Goal: Information Seeking & Learning: Learn about a topic

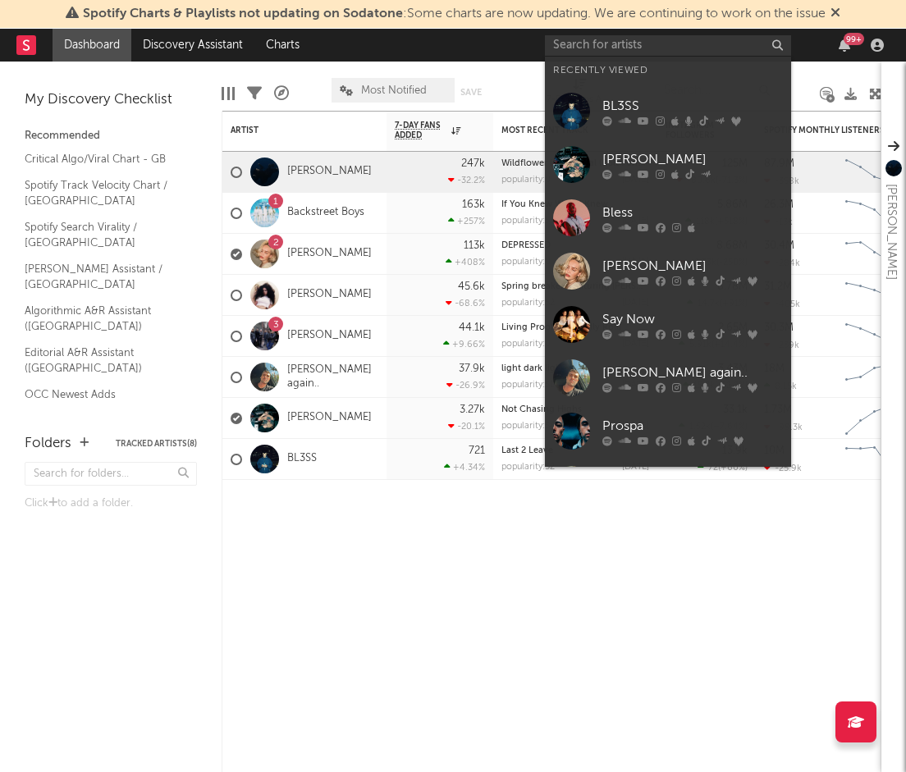
click at [724, 48] on input "text" at bounding box center [668, 45] width 246 height 21
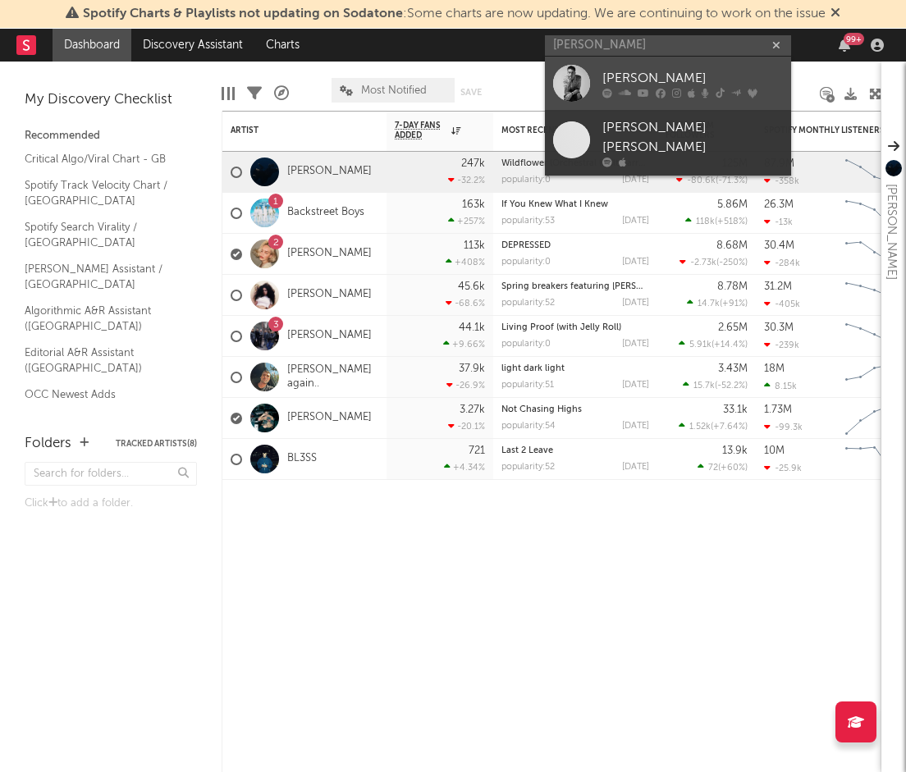
type input "[PERSON_NAME]"
click at [638, 74] on div "[PERSON_NAME]" at bounding box center [692, 78] width 180 height 20
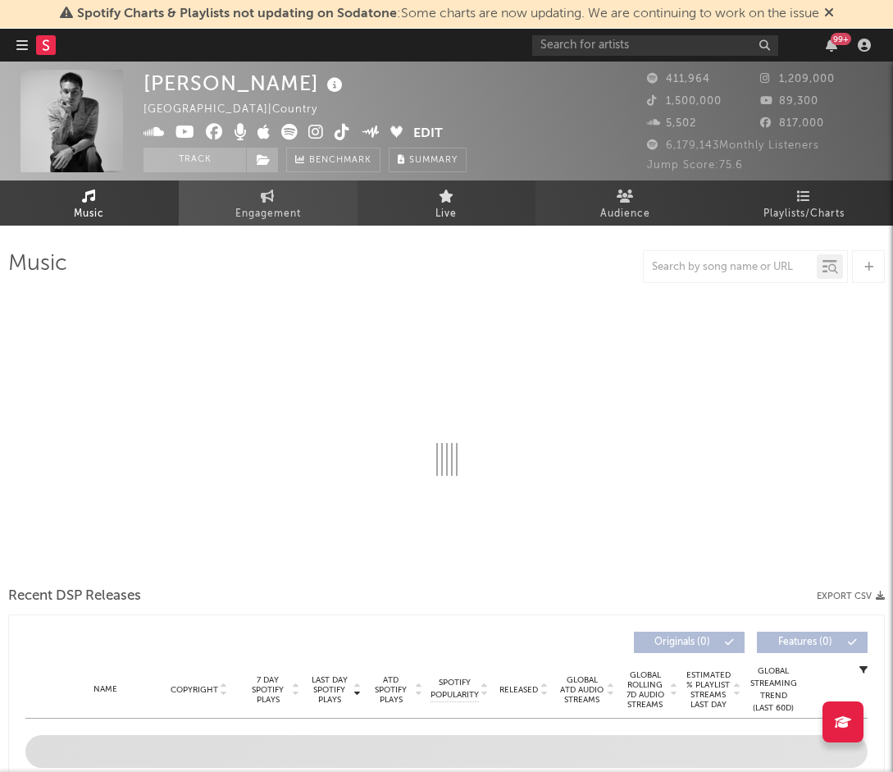
select select "6m"
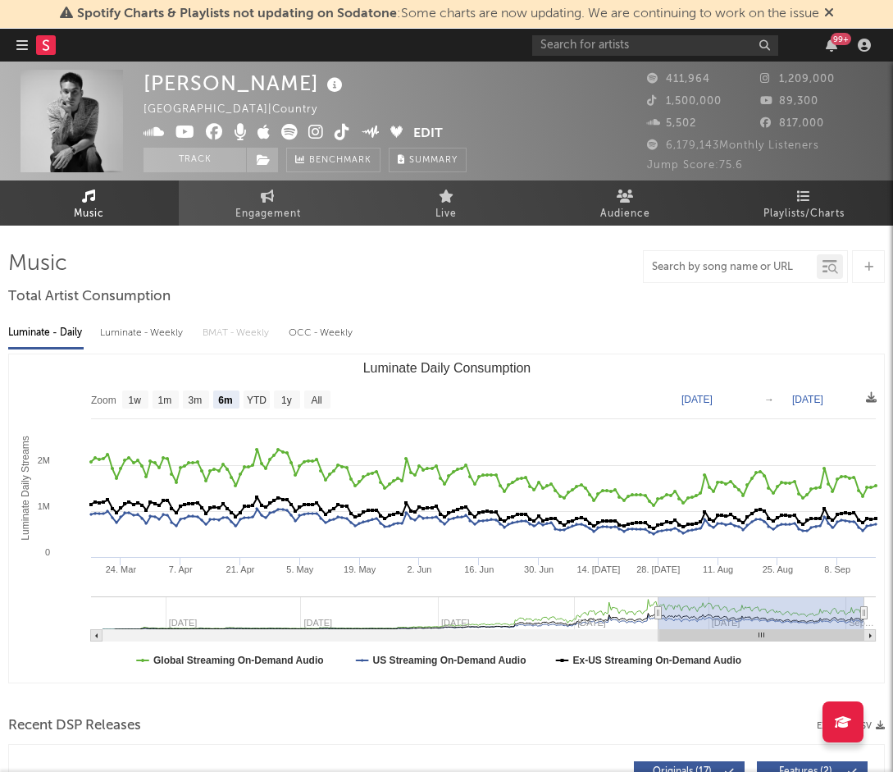
click at [756, 262] on input "text" at bounding box center [730, 267] width 173 height 13
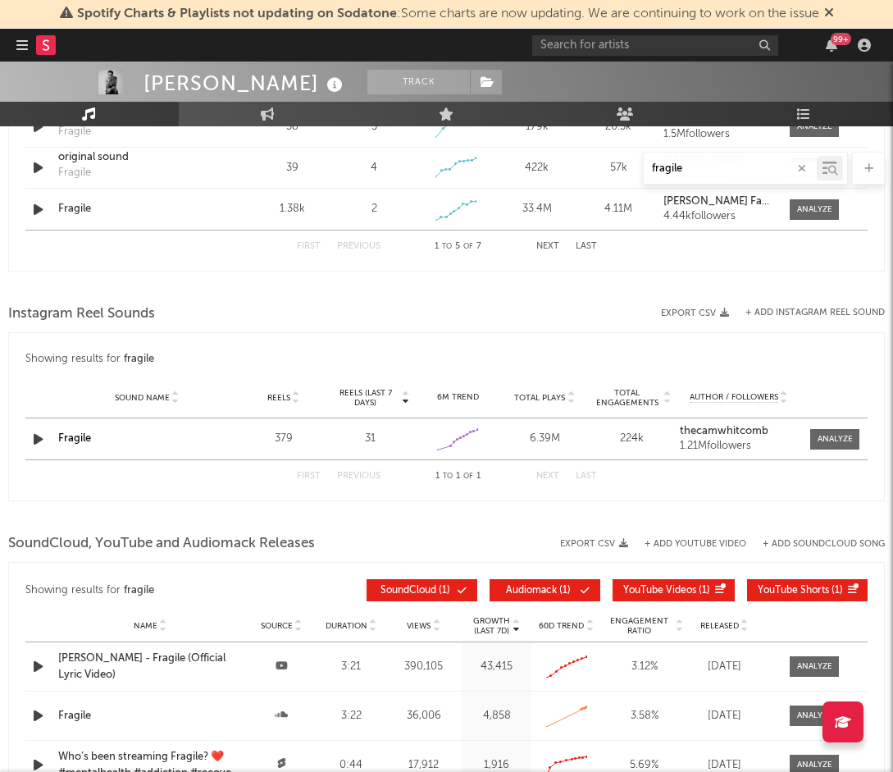
scroll to position [1085, 0]
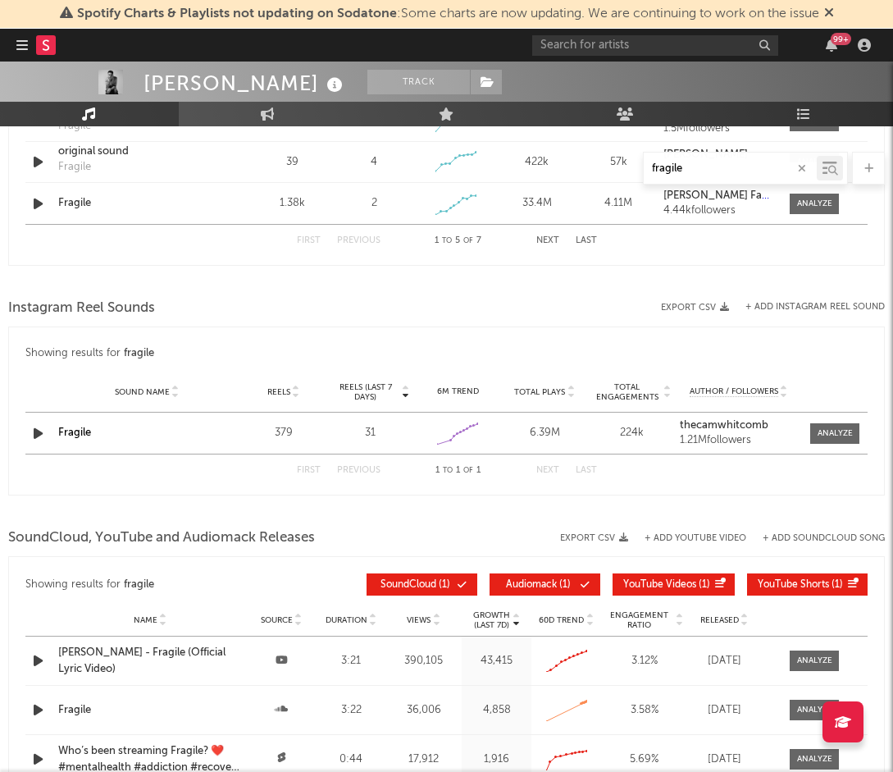
type input "fragile"
click at [585, 313] on div "Instagram Reel Sounds" at bounding box center [446, 308] width 877 height 28
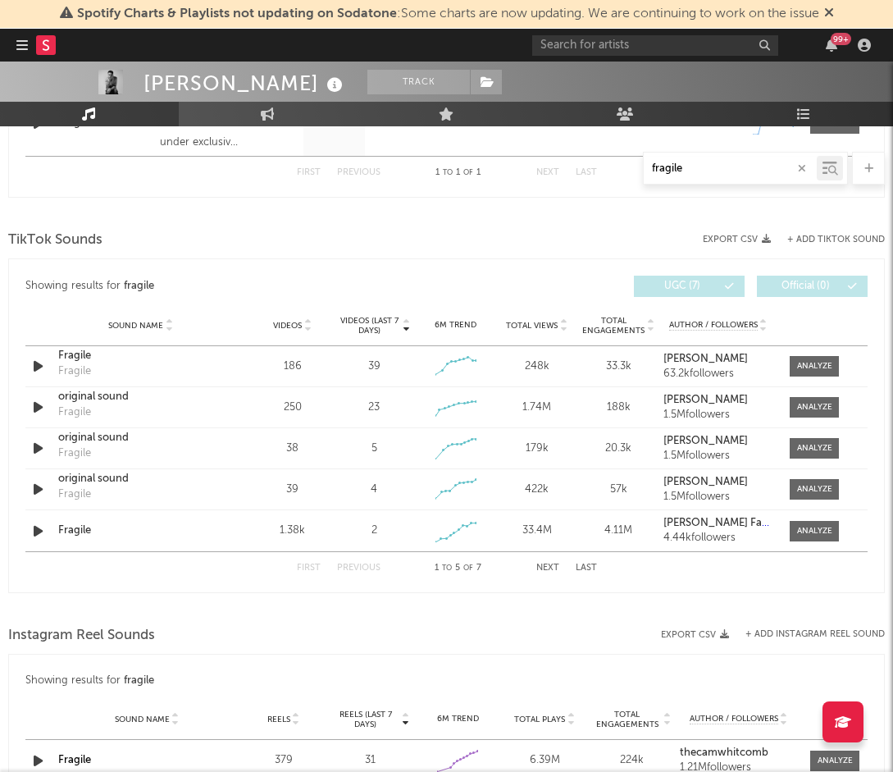
scroll to position [757, 0]
click at [760, 240] on button "Export CSV" at bounding box center [737, 240] width 68 height 10
click at [494, 250] on div "TikTok Sounds" at bounding box center [446, 241] width 877 height 28
click at [413, 336] on div "Sound Name Videos Videos (last 7 days) Weekly Growth % 6M Trend Total Views Tot…" at bounding box center [446, 326] width 842 height 41
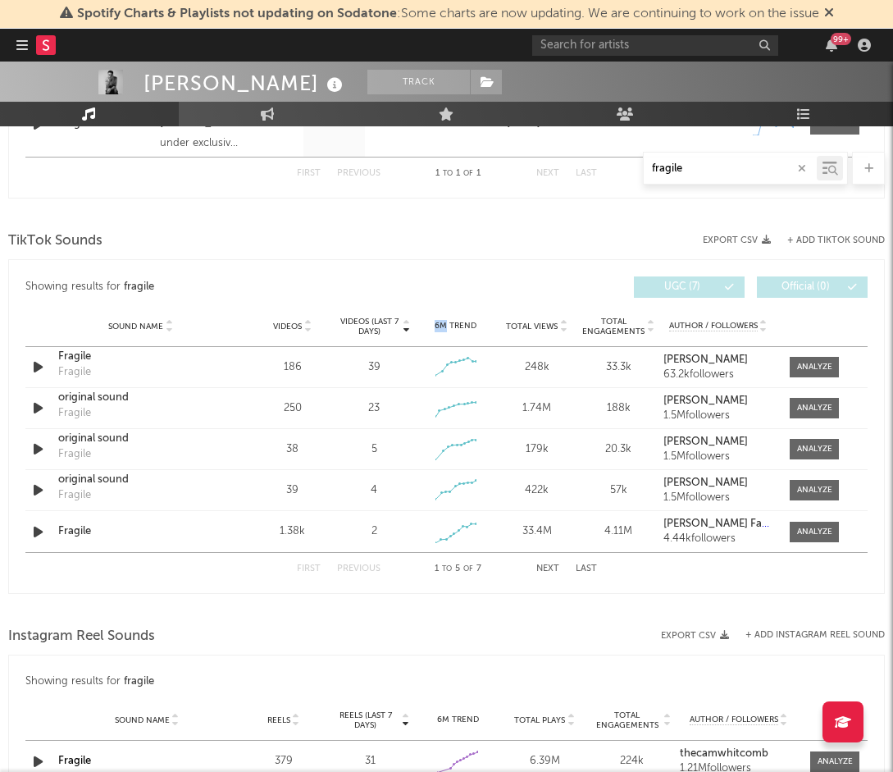
click at [299, 326] on span "Videos" at bounding box center [287, 327] width 29 height 10
click at [433, 253] on div "TikTok Sounds" at bounding box center [446, 241] width 877 height 28
click at [533, 570] on div "First Previous 1 to 5 of 7 Next Last" at bounding box center [447, 569] width 300 height 32
click at [546, 568] on button "Next" at bounding box center [547, 568] width 23 height 9
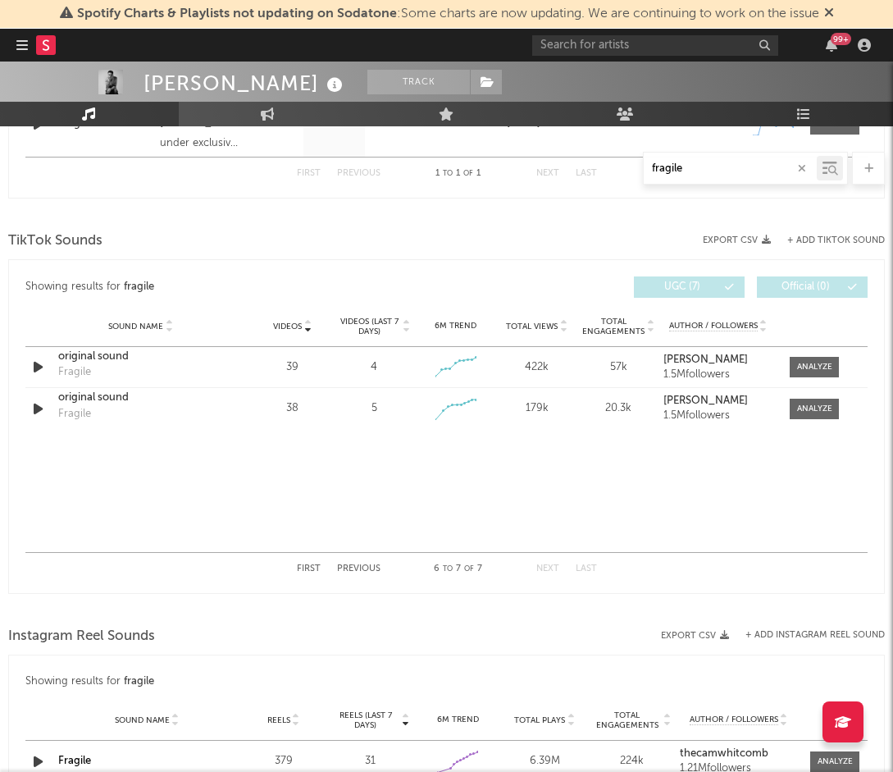
click at [345, 568] on button "Previous" at bounding box center [358, 568] width 43 height 9
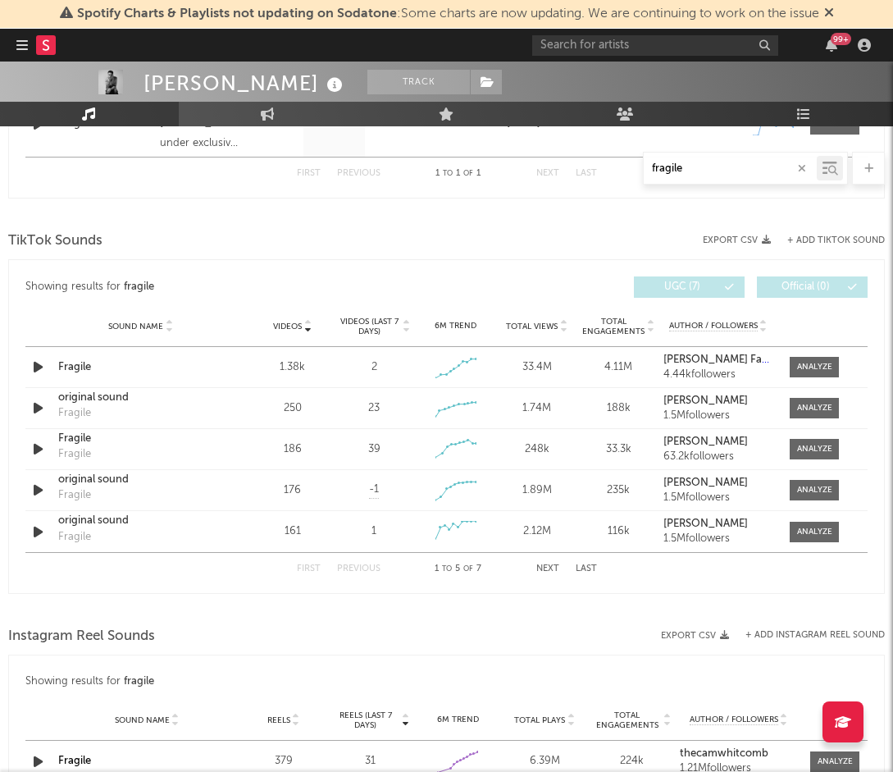
click at [553, 568] on button "Next" at bounding box center [547, 568] width 23 height 9
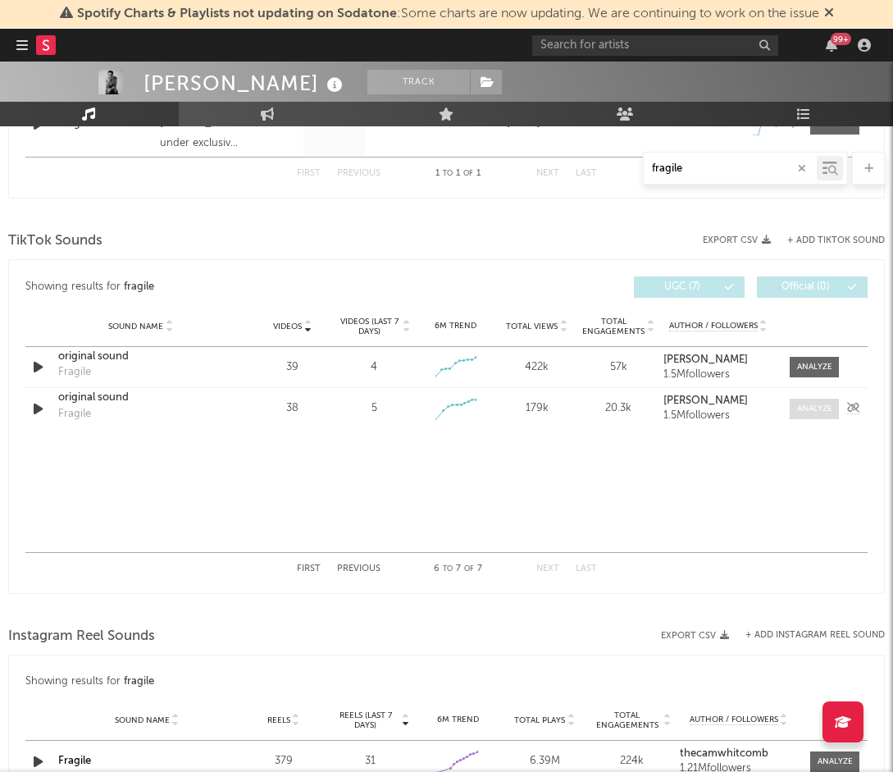
click at [801, 404] on div at bounding box center [814, 409] width 35 height 12
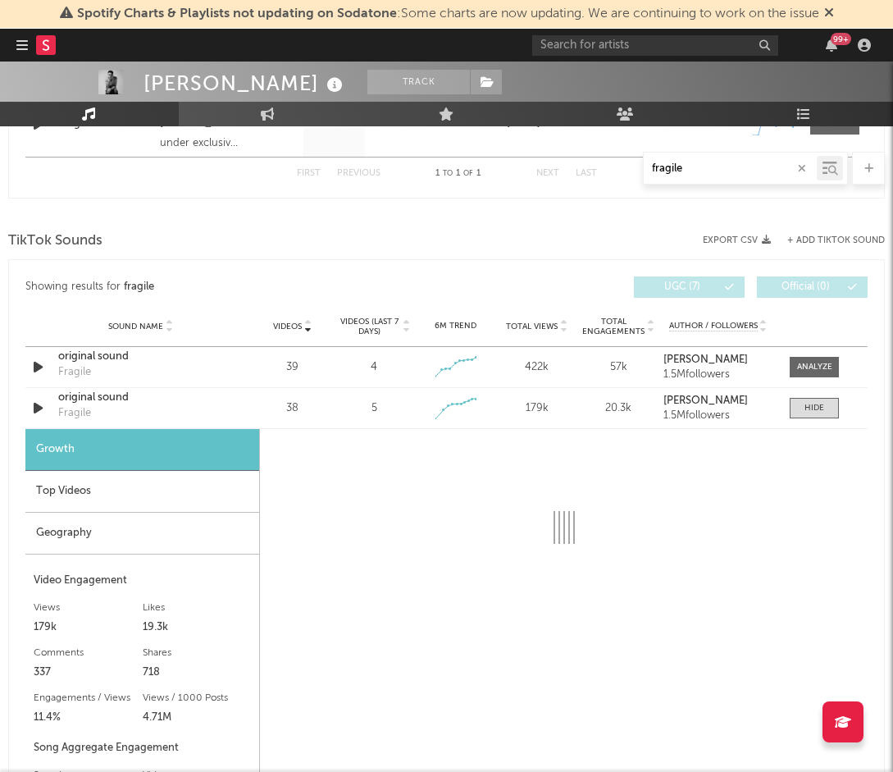
select select "1w"
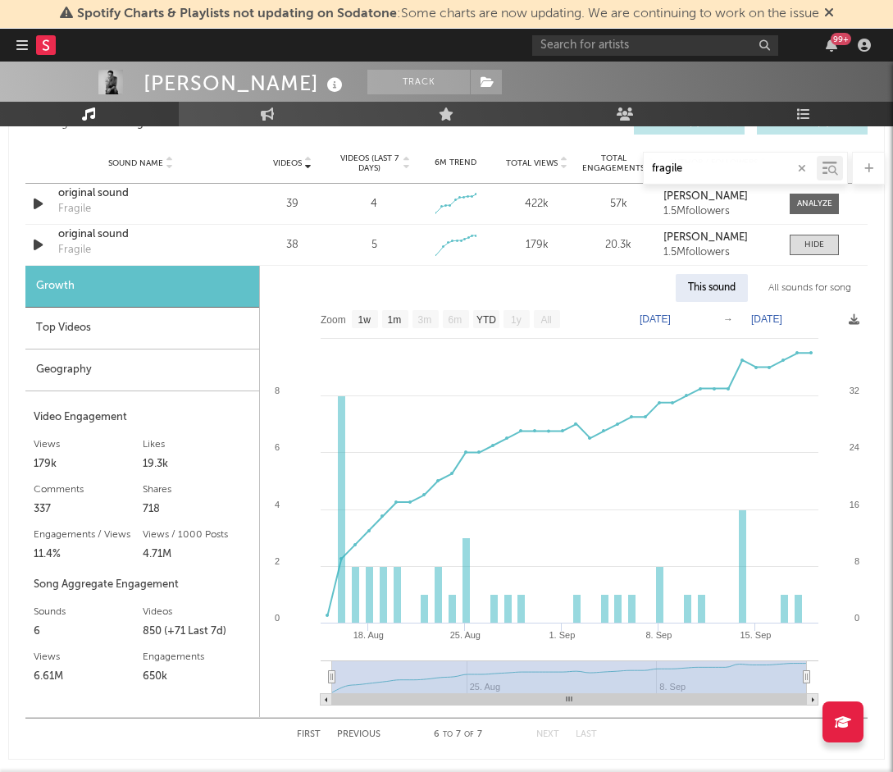
scroll to position [913, 0]
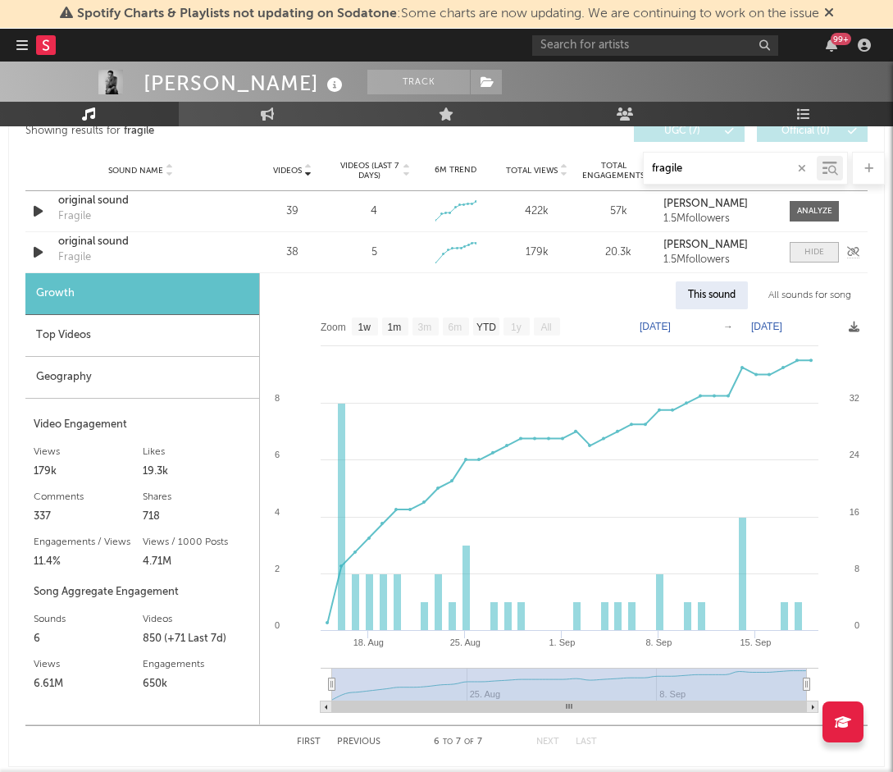
click at [818, 249] on div at bounding box center [815, 252] width 20 height 12
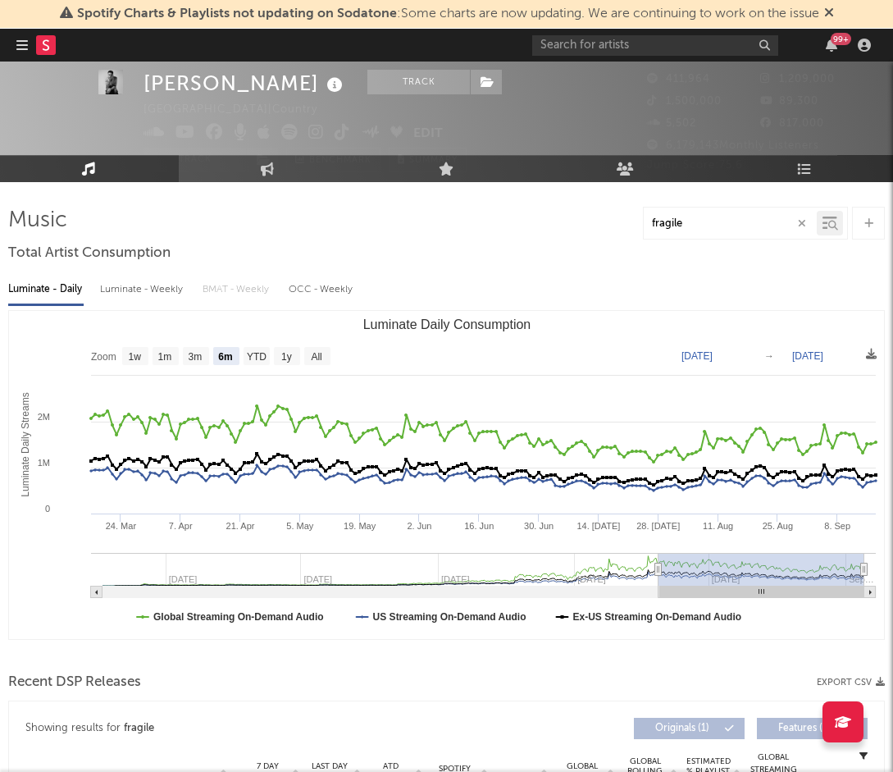
scroll to position [44, 0]
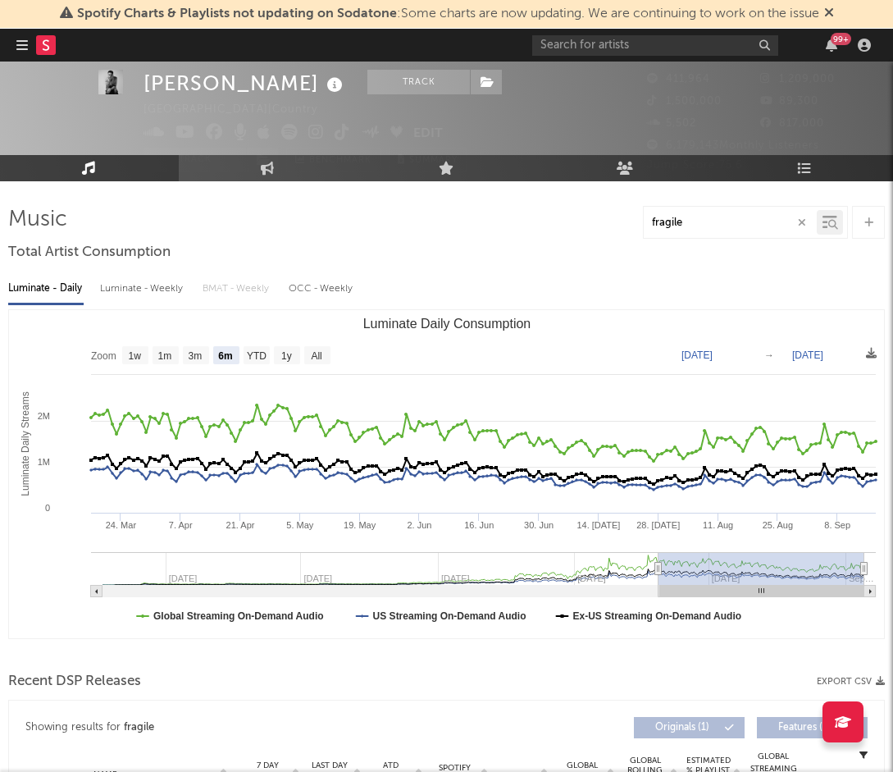
click at [713, 357] on text "Mar 17, 2025" at bounding box center [697, 354] width 31 height 11
click at [746, 354] on input "2025-03-17" at bounding box center [708, 355] width 76 height 16
type input "2025-09-12"
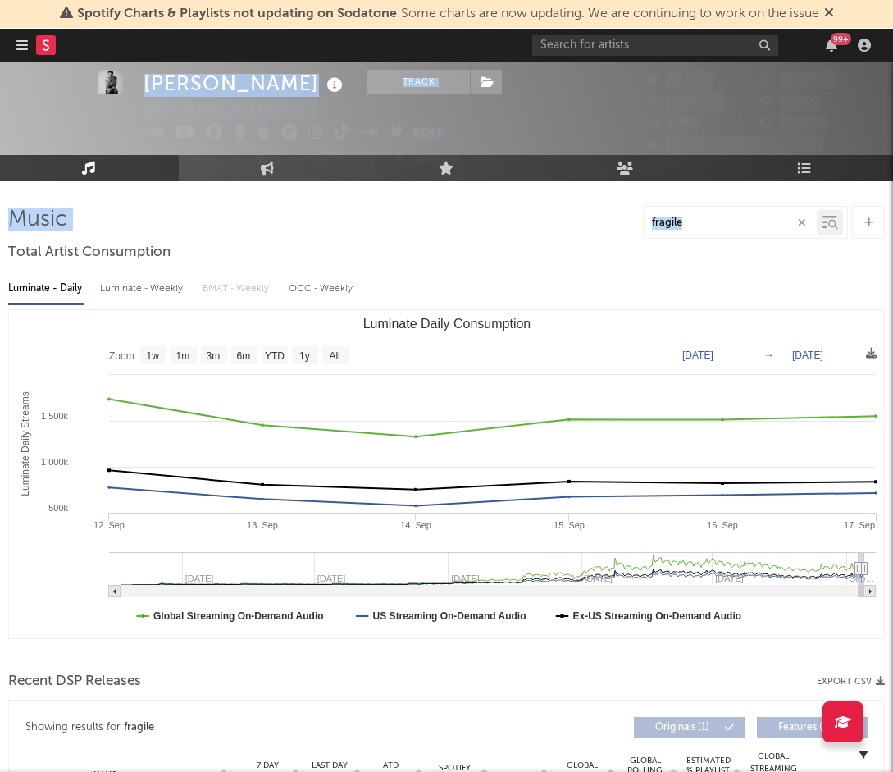
drag, startPoint x: 892, startPoint y: 148, endPoint x: 878, endPoint y: 227, distance: 80.0
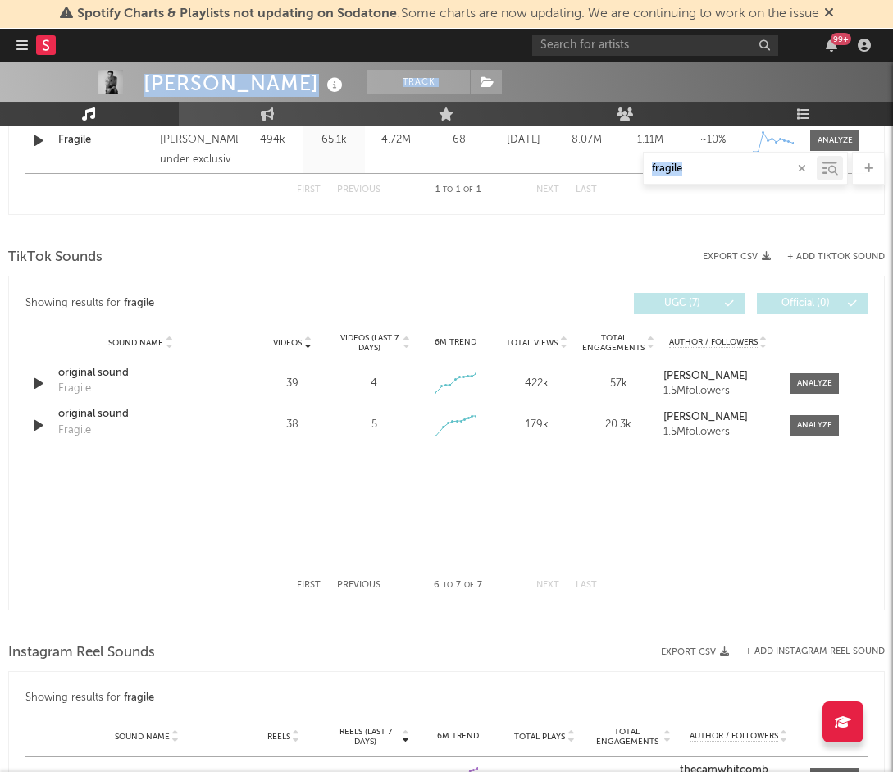
scroll to position [739, 0]
click at [528, 340] on span "Total Views" at bounding box center [532, 345] width 52 height 10
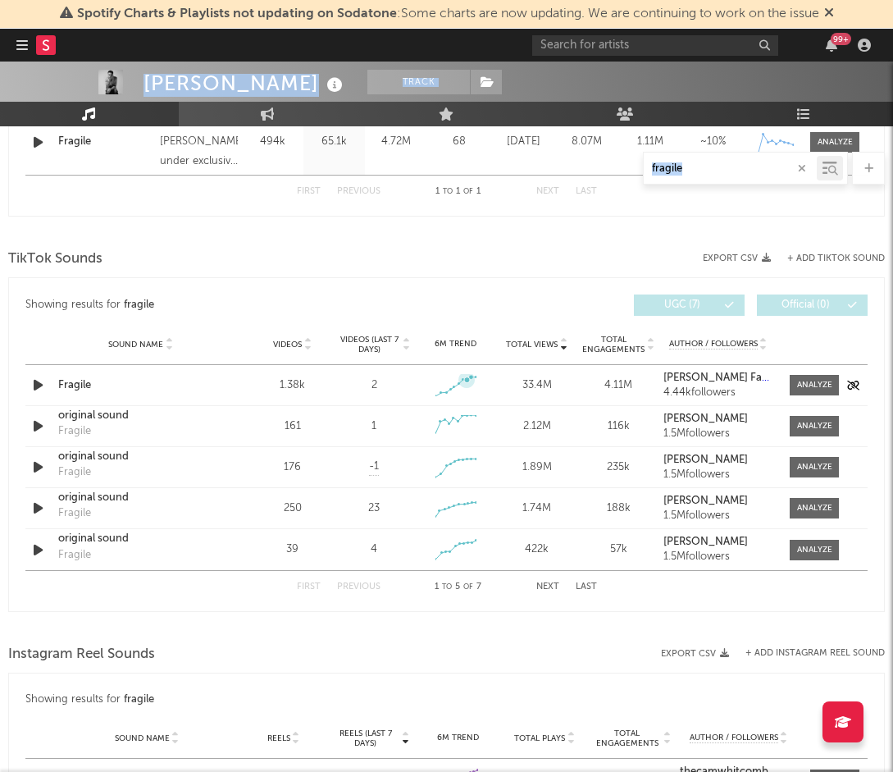
click at [469, 380] on icon at bounding box center [467, 380] width 6 height 6
click at [821, 382] on div at bounding box center [814, 385] width 35 height 12
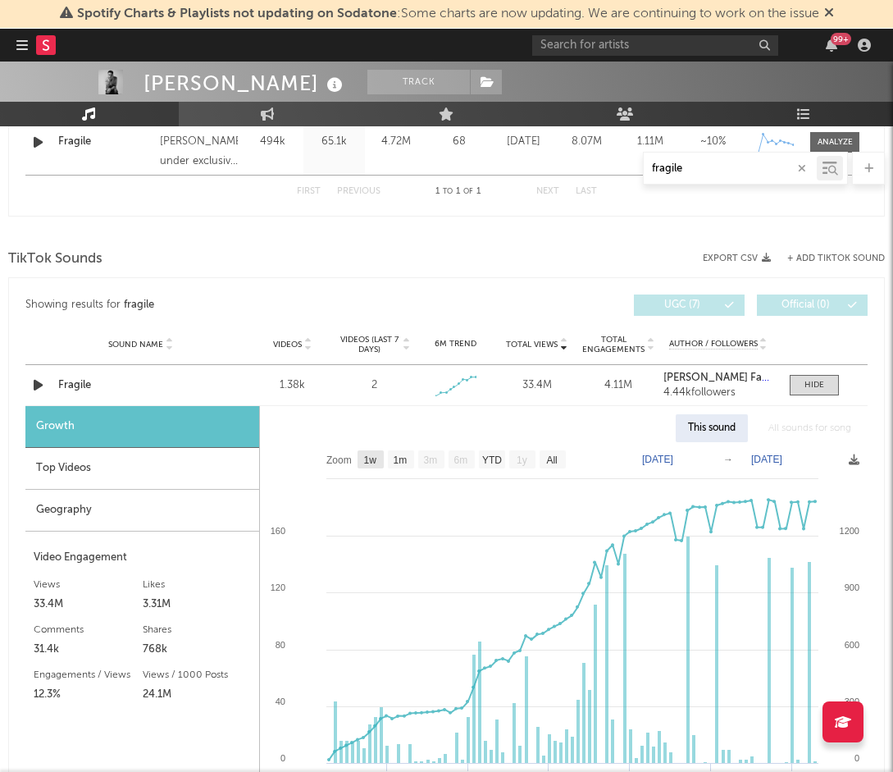
click at [372, 465] on rect at bounding box center [371, 459] width 26 height 18
select select "1w"
type input "2025-09-13"
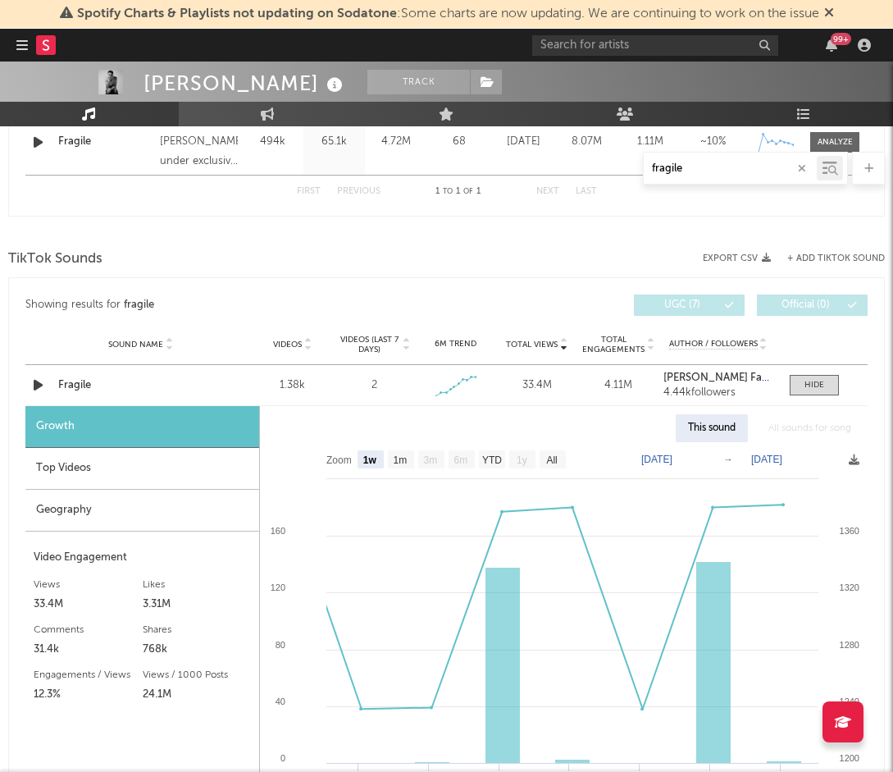
click at [806, 422] on div "All sounds for song" at bounding box center [809, 428] width 107 height 28
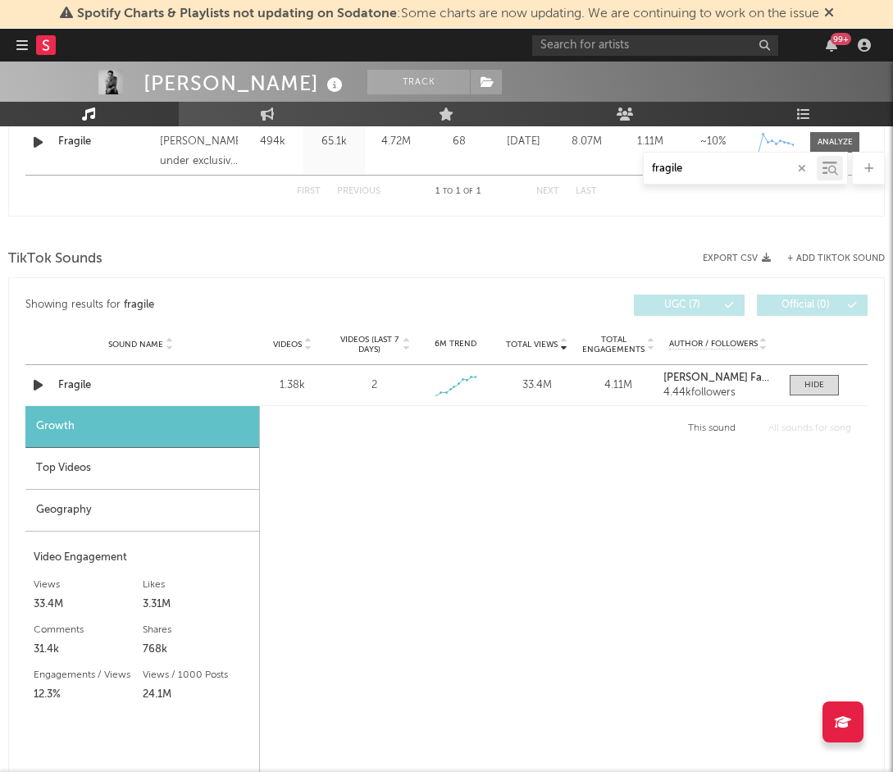
click at [781, 432] on div "All sounds for song" at bounding box center [809, 428] width 107 height 28
click at [716, 431] on div "This sound" at bounding box center [712, 428] width 72 height 28
select select "1w"
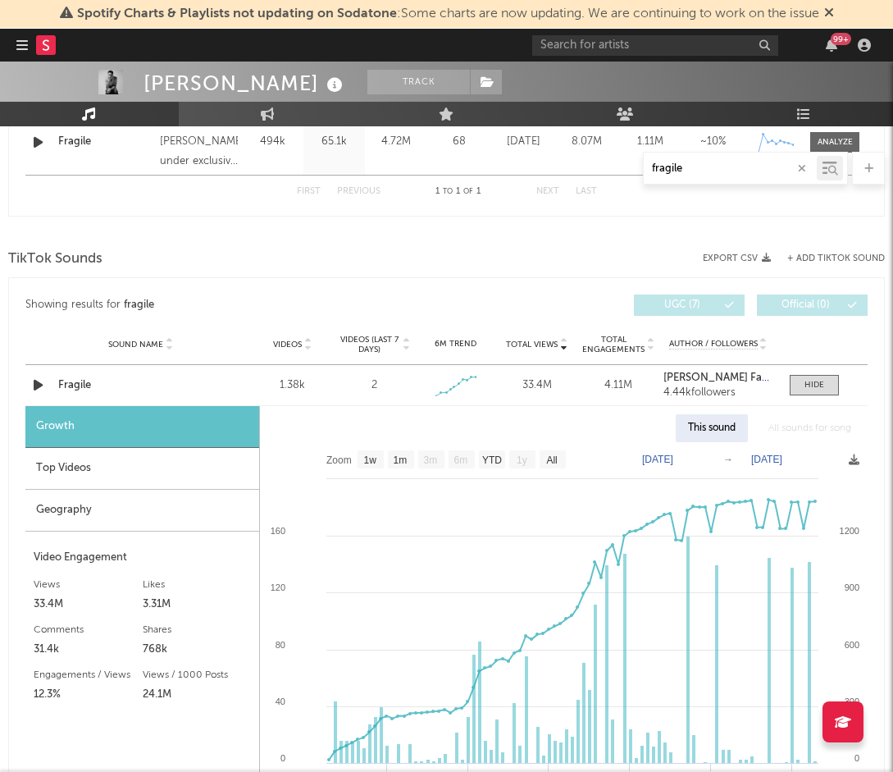
click at [493, 438] on div "This sound All sounds for song" at bounding box center [564, 428] width 608 height 28
click at [803, 387] on span at bounding box center [814, 385] width 49 height 21
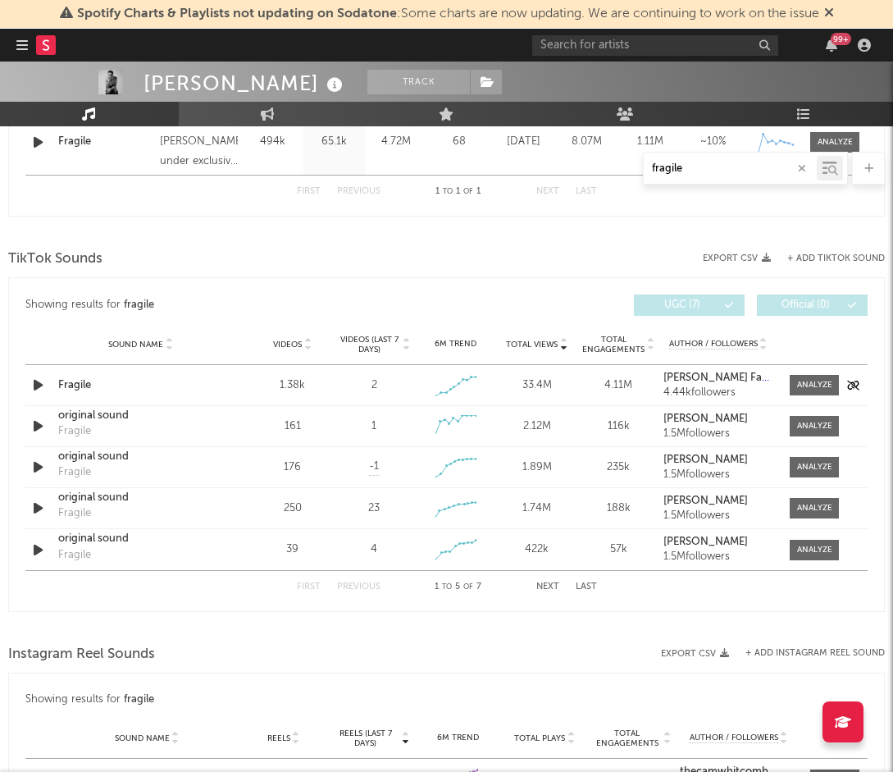
click at [34, 382] on icon "button" at bounding box center [38, 385] width 17 height 21
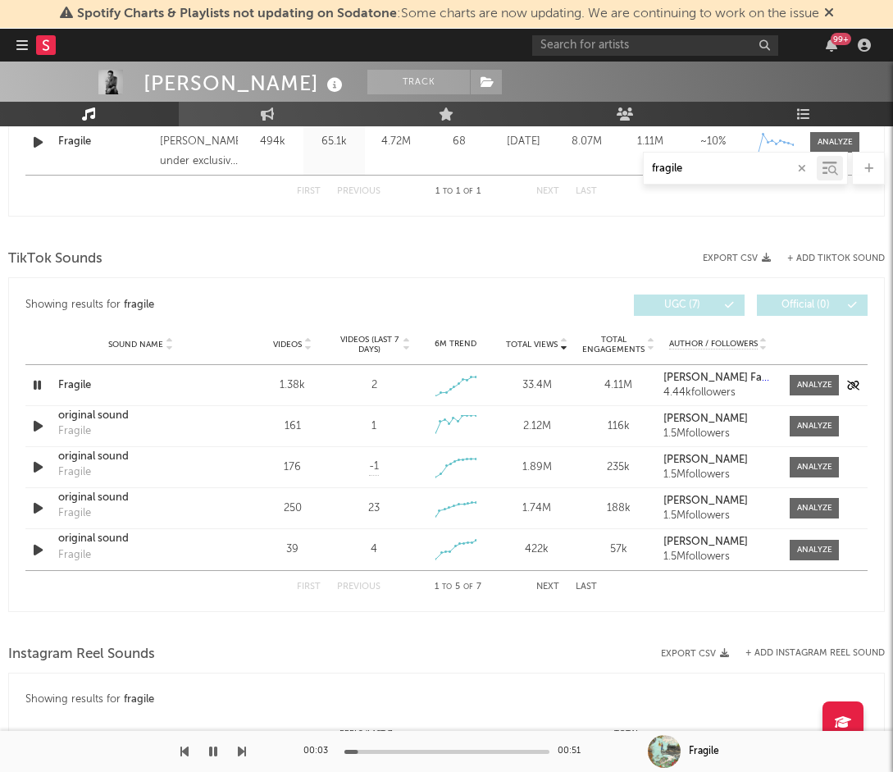
click at [36, 381] on icon "button" at bounding box center [38, 385] width 16 height 21
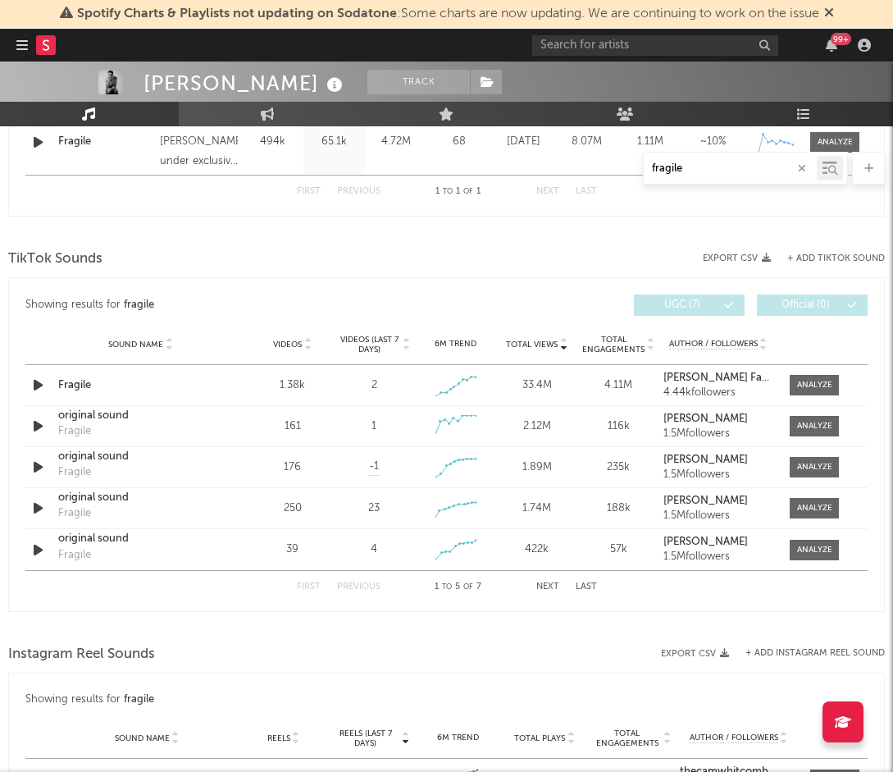
click at [340, 247] on div "TikTok Sounds" at bounding box center [446, 259] width 877 height 28
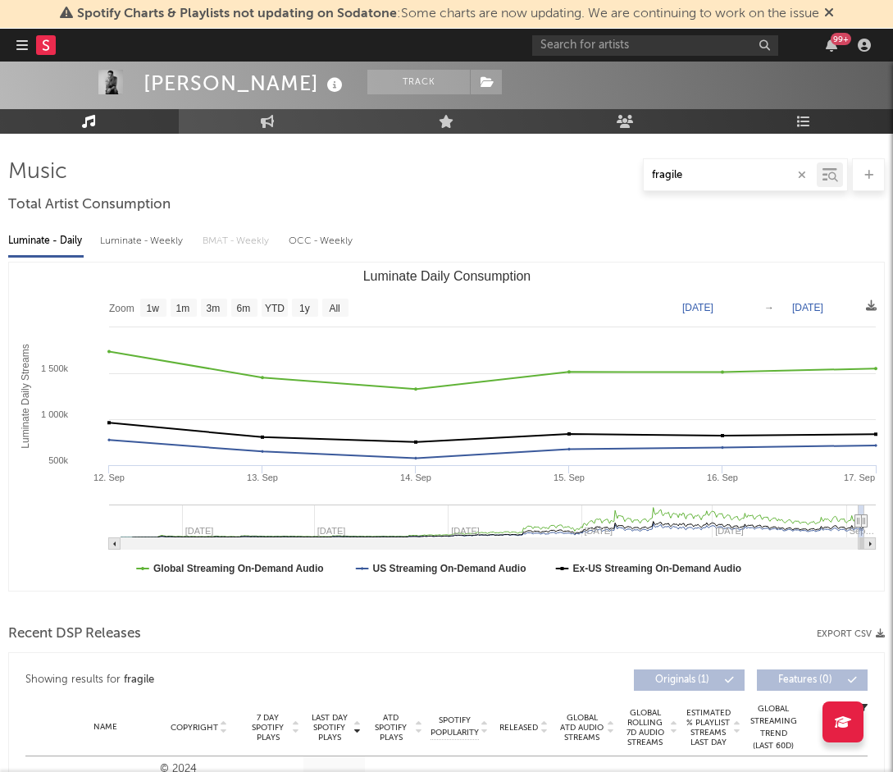
scroll to position [0, 0]
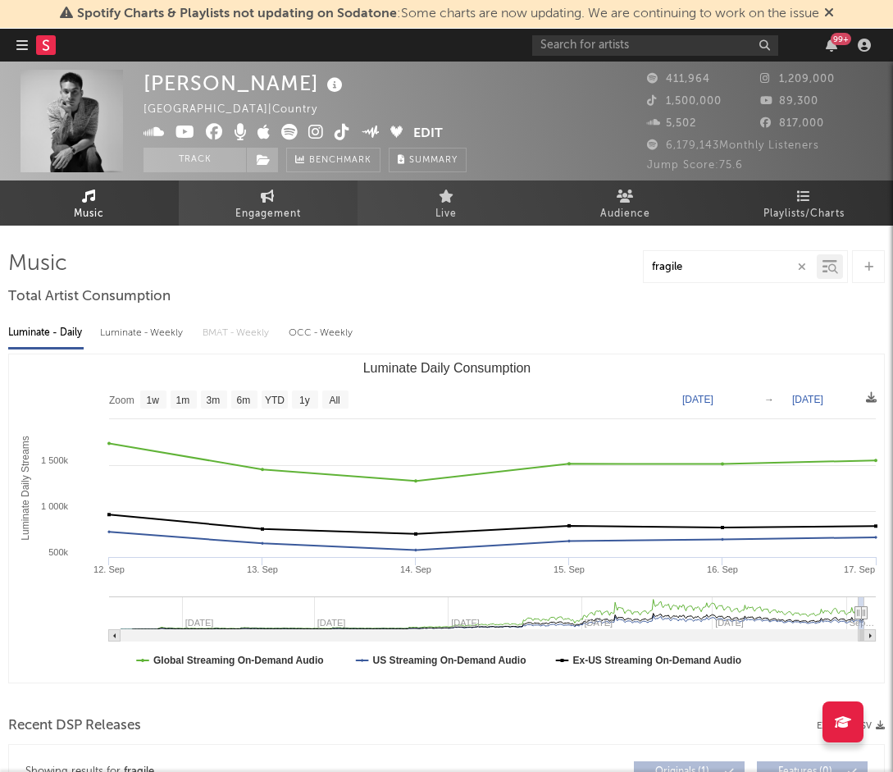
click at [286, 198] on link "Engagement" at bounding box center [268, 202] width 179 height 45
select select "1w"
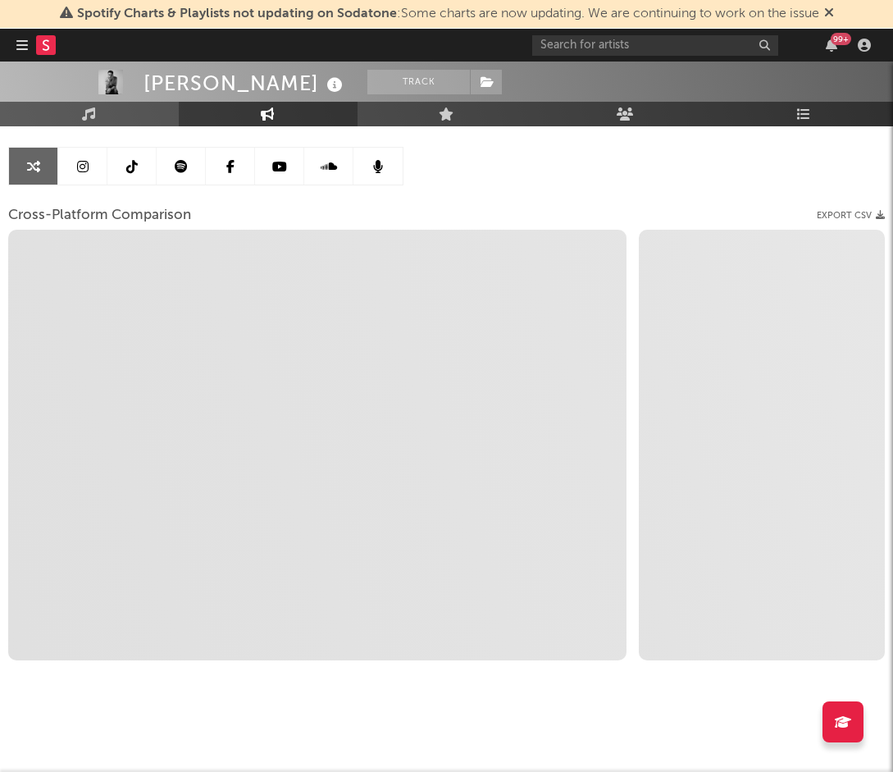
scroll to position [151, 0]
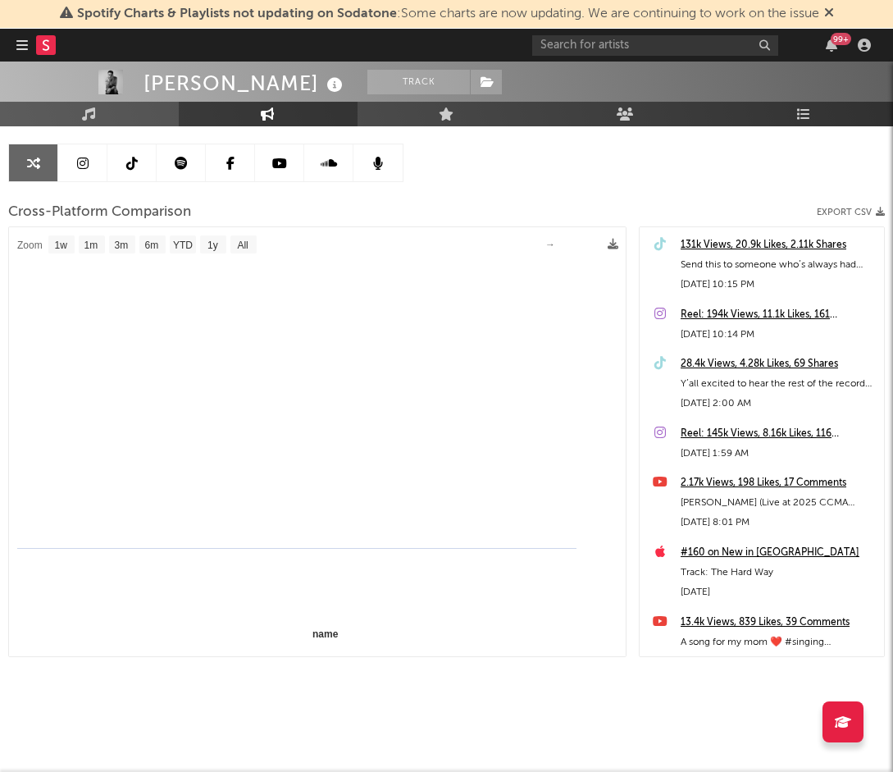
select select "1m"
